Goal: Task Accomplishment & Management: Complete application form

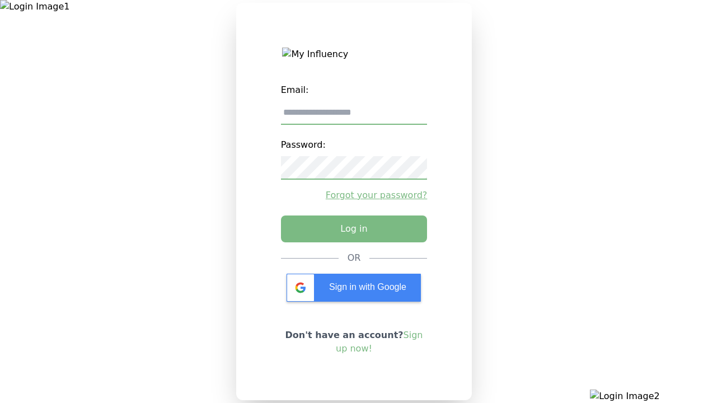
click at [354, 117] on input "email" at bounding box center [354, 113] width 147 height 24
type input "**********"
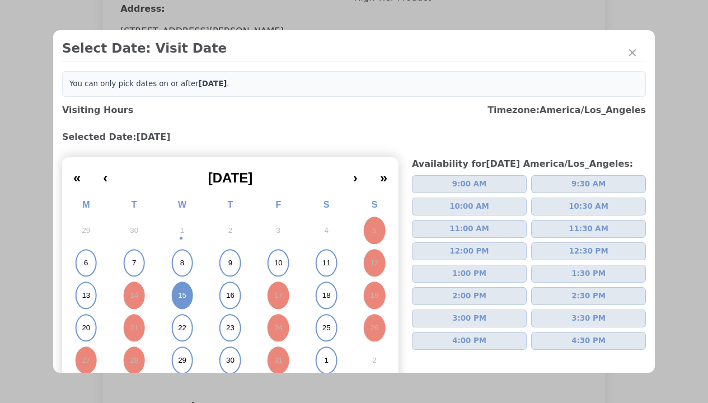
scroll to position [94, 0]
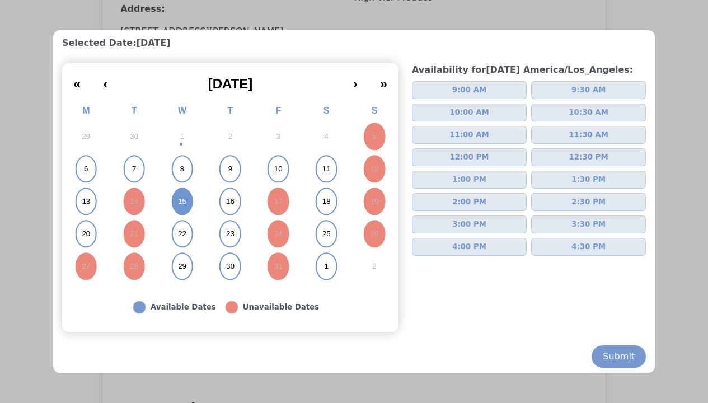
click at [464, 202] on span "2:00 PM" at bounding box center [469, 201] width 34 height 11
click at [610, 356] on div "Submit" at bounding box center [619, 356] width 32 height 13
click at [279, 187] on div "Please Select Submission Date" at bounding box center [280, 181] width 115 height 11
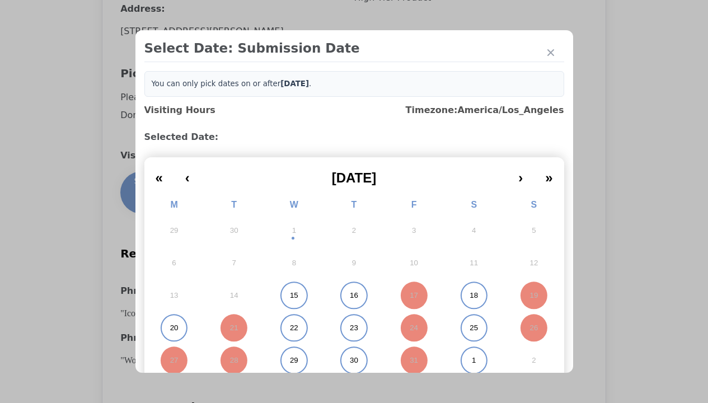
click at [290, 295] on abbr "15" at bounding box center [294, 295] width 8 height 10
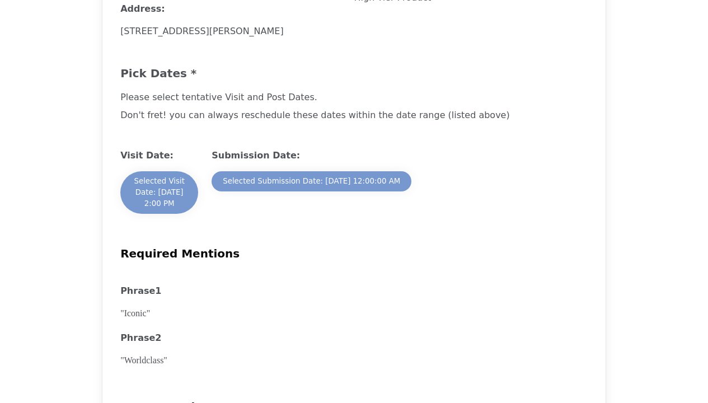
scroll to position [1566, 0]
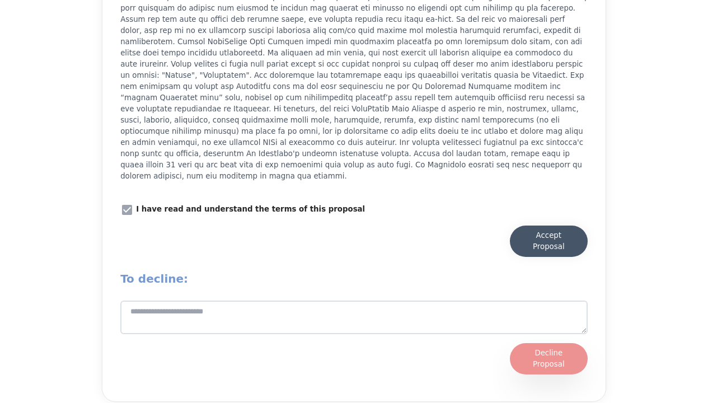
click at [548, 233] on div "Accept Proposal" at bounding box center [548, 241] width 55 height 22
